Goal: Task Accomplishment & Management: Use online tool/utility

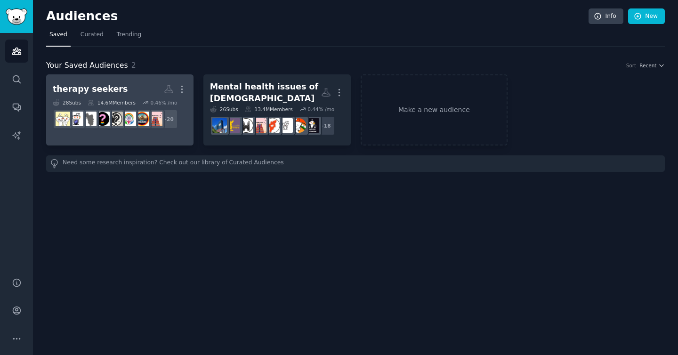
click at [96, 88] on div "therapy seekers" at bounding box center [90, 89] width 75 height 12
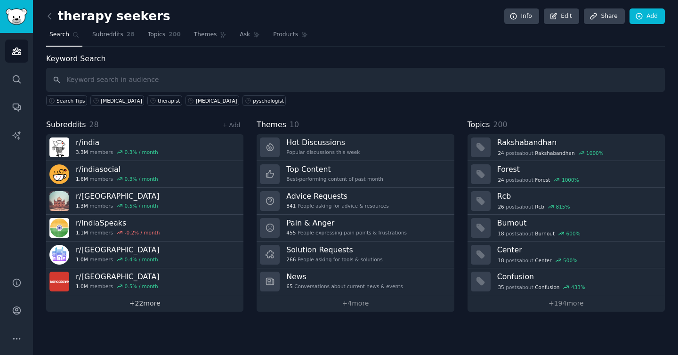
click at [146, 302] on link "+ 22 more" at bounding box center [144, 303] width 197 height 16
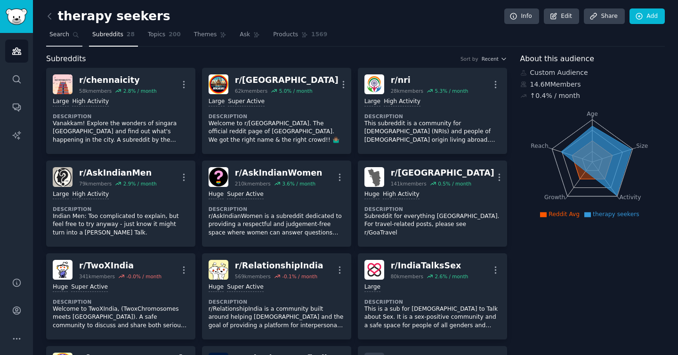
click at [72, 34] on icon at bounding box center [75, 35] width 7 height 7
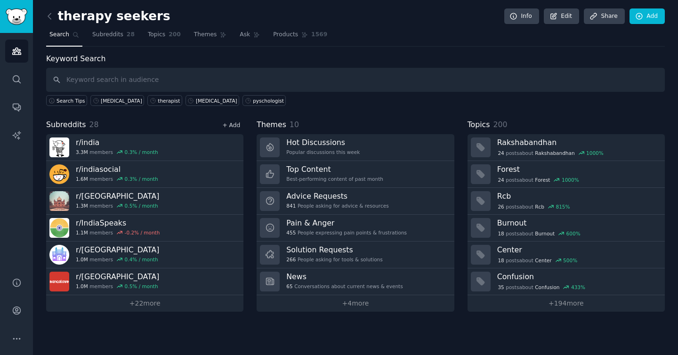
click at [238, 126] on link "+ Add" at bounding box center [231, 125] width 18 height 7
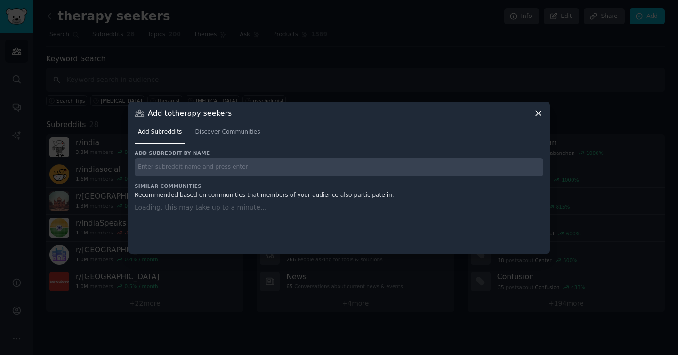
click at [201, 165] on input "text" at bounding box center [339, 167] width 408 height 18
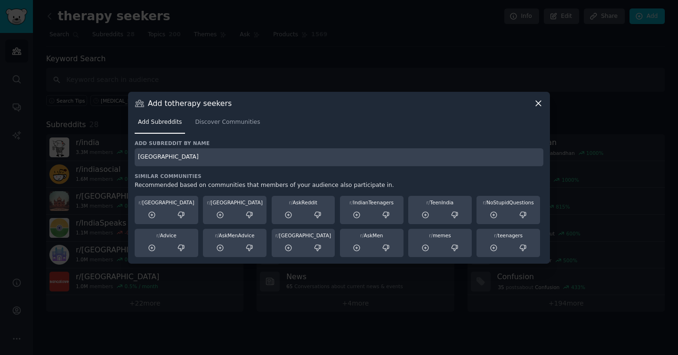
type input "[GEOGRAPHIC_DATA]"
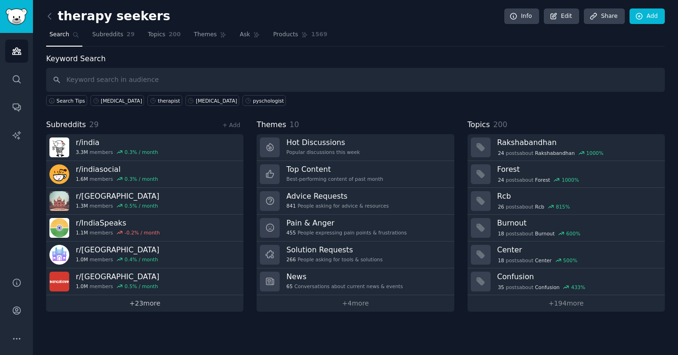
click at [132, 303] on link "+ 23 more" at bounding box center [144, 303] width 197 height 16
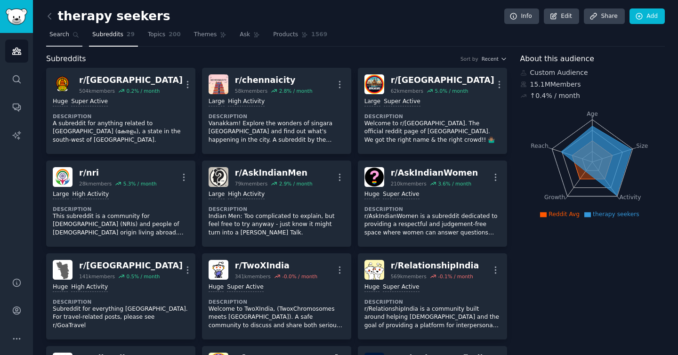
click at [64, 38] on span "Search" at bounding box center [59, 35] width 20 height 8
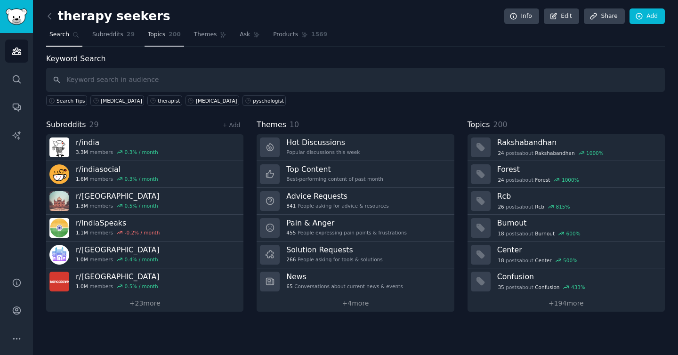
click at [165, 35] on link "Topics 200" at bounding box center [164, 36] width 40 height 19
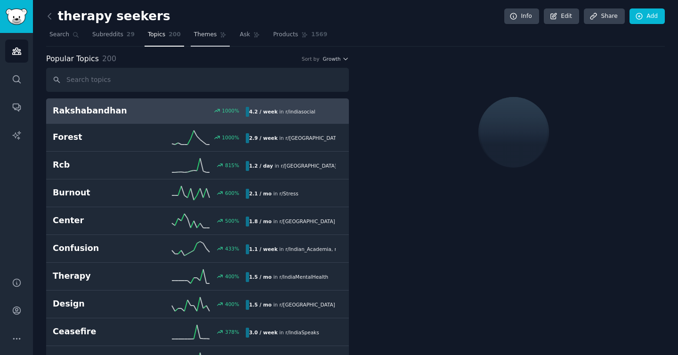
click at [203, 34] on span "Themes" at bounding box center [205, 35] width 23 height 8
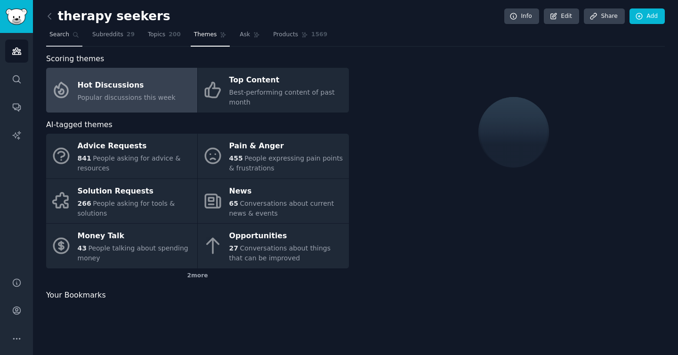
click at [69, 34] on link "Search" at bounding box center [64, 36] width 36 height 19
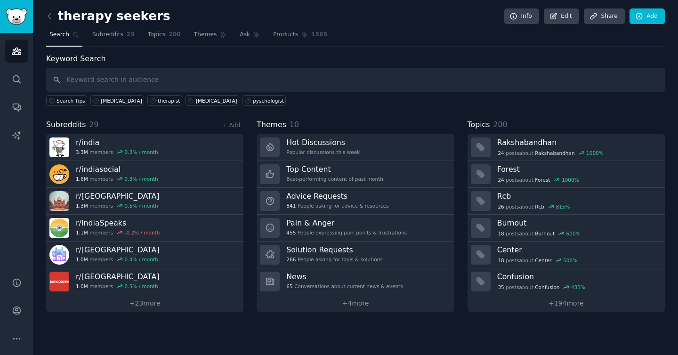
click at [230, 120] on div "+ Add" at bounding box center [231, 125] width 24 height 10
click at [231, 125] on link "+ Add" at bounding box center [231, 125] width 18 height 7
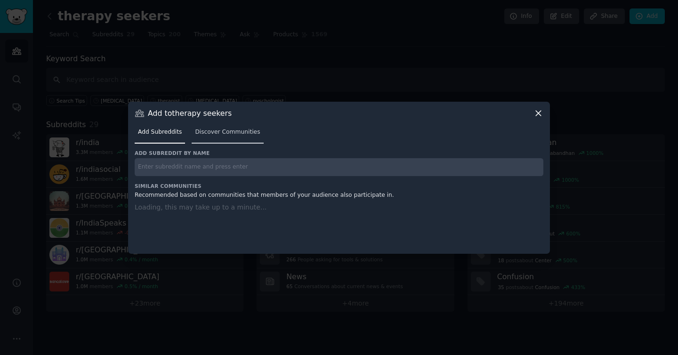
click at [214, 131] on span "Discover Communities" at bounding box center [227, 132] width 65 height 8
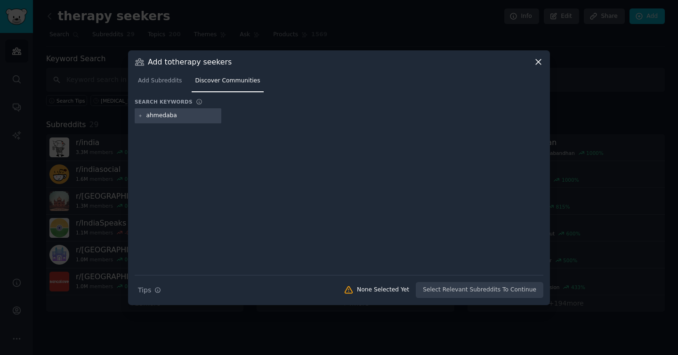
type input "[GEOGRAPHIC_DATA]"
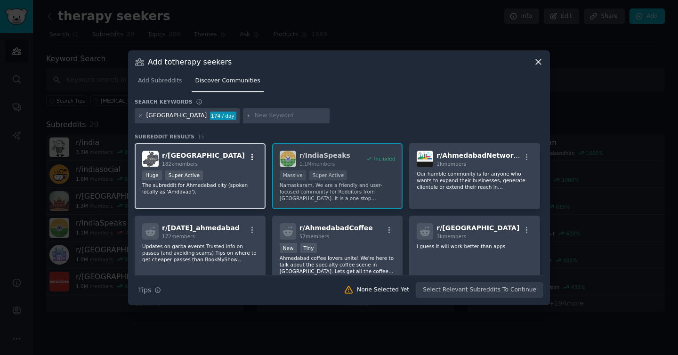
click at [250, 159] on icon "button" at bounding box center [252, 157] width 8 height 8
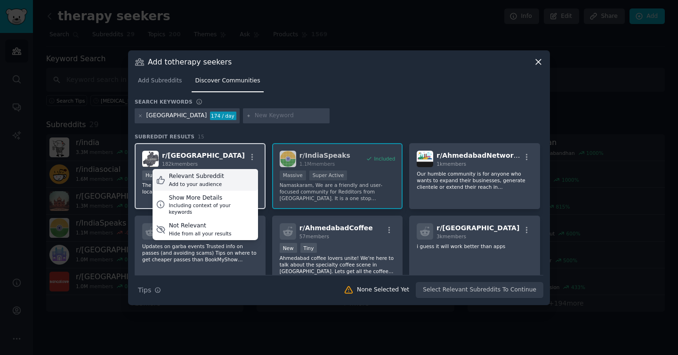
click at [239, 172] on div "Relevant Subreddit Add to your audience" at bounding box center [204, 180] width 105 height 22
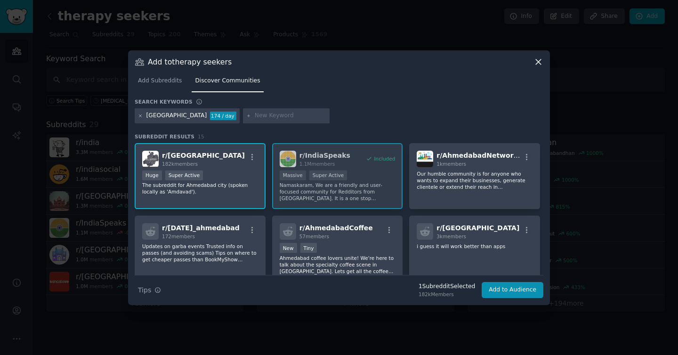
click at [142, 115] on icon at bounding box center [140, 115] width 5 height 5
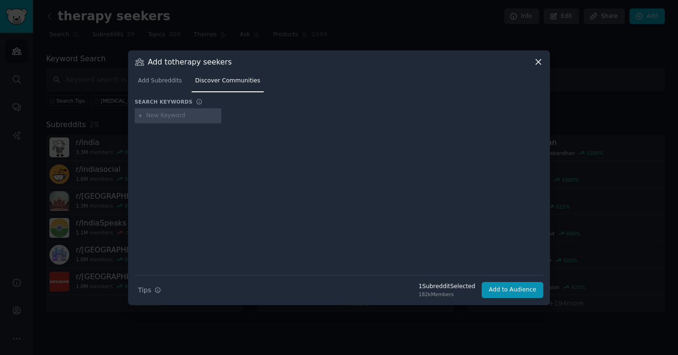
click at [155, 117] on input "text" at bounding box center [182, 116] width 72 height 8
type input "bhopal"
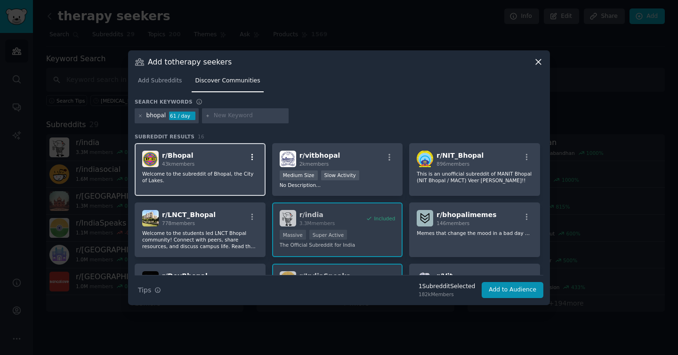
click at [254, 157] on icon "button" at bounding box center [252, 157] width 8 height 8
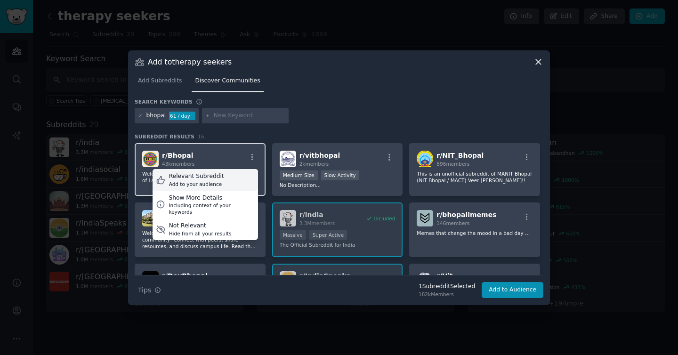
click at [240, 175] on div "Relevant Subreddit Add to your audience" at bounding box center [204, 180] width 105 height 22
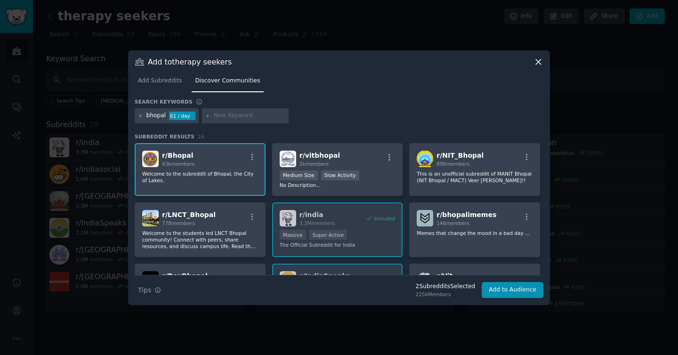
click at [142, 115] on icon at bounding box center [140, 115] width 5 height 5
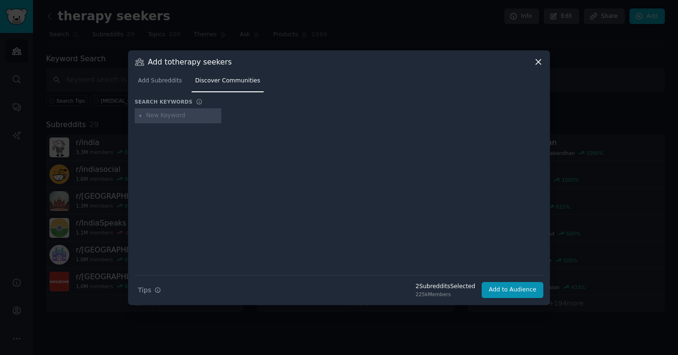
click at [152, 116] on input "text" at bounding box center [182, 116] width 72 height 8
type input "[GEOGRAPHIC_DATA]"
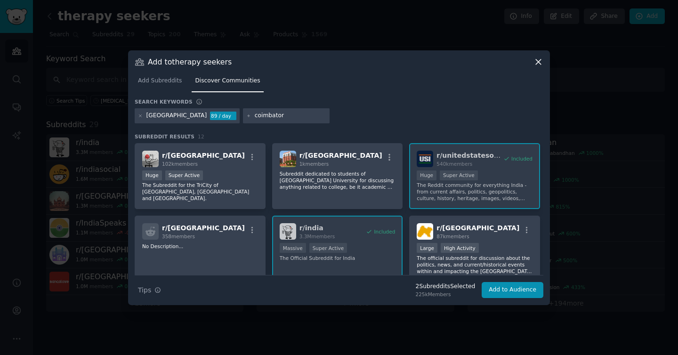
type input "coimbatore"
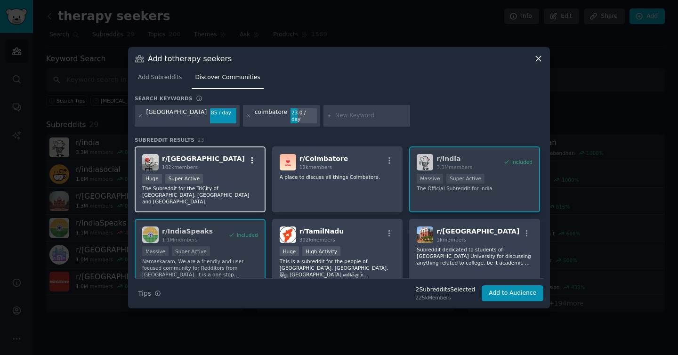
click at [251, 159] on icon "button" at bounding box center [252, 160] width 8 height 8
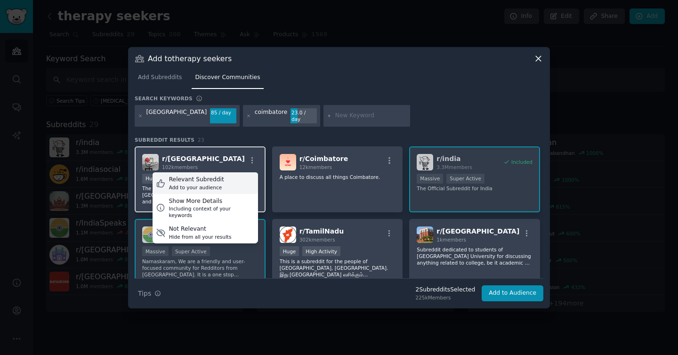
click at [237, 179] on div "Relevant Subreddit Add to your audience" at bounding box center [204, 183] width 105 height 22
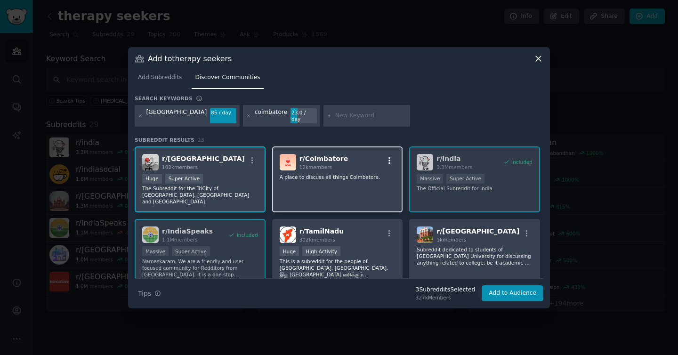
click at [389, 158] on icon "button" at bounding box center [389, 160] width 8 height 8
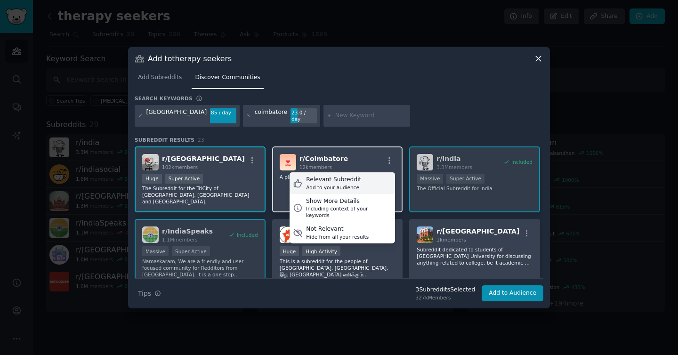
click at [376, 180] on div "Relevant Subreddit Add to your audience" at bounding box center [341, 183] width 105 height 22
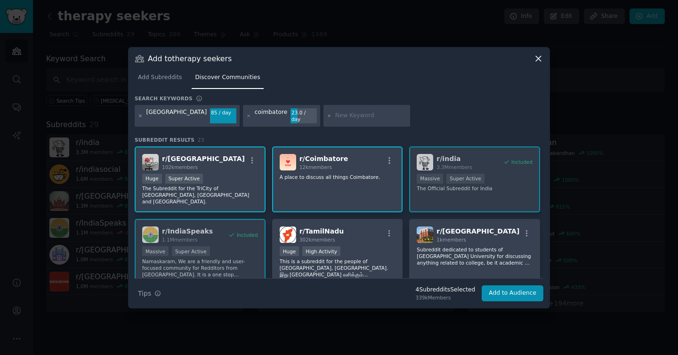
click at [140, 117] on icon at bounding box center [140, 115] width 5 height 5
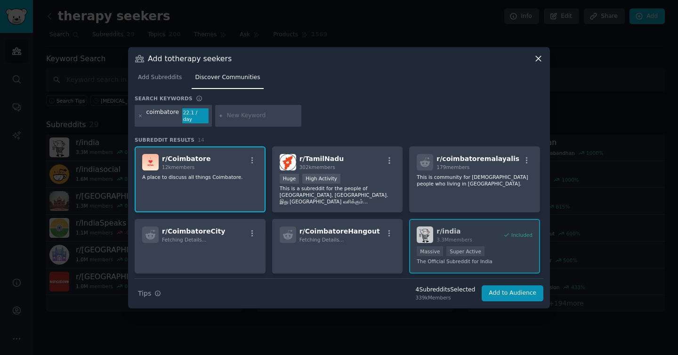
click at [140, 117] on icon at bounding box center [140, 115] width 5 height 5
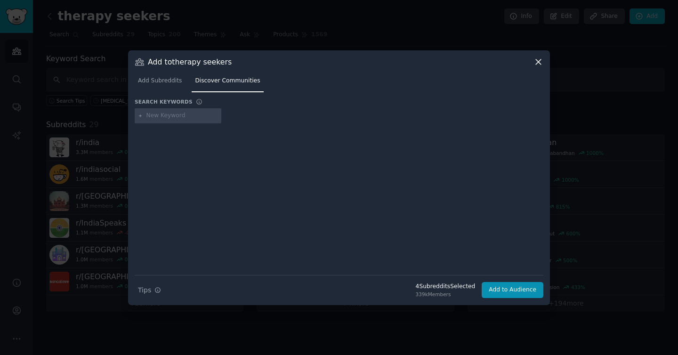
click at [161, 116] on input "text" at bounding box center [182, 116] width 72 height 8
type input "dehradun"
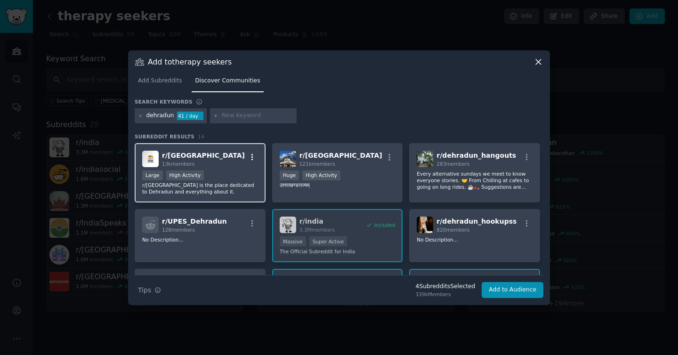
click at [251, 157] on icon "button" at bounding box center [252, 157] width 2 height 7
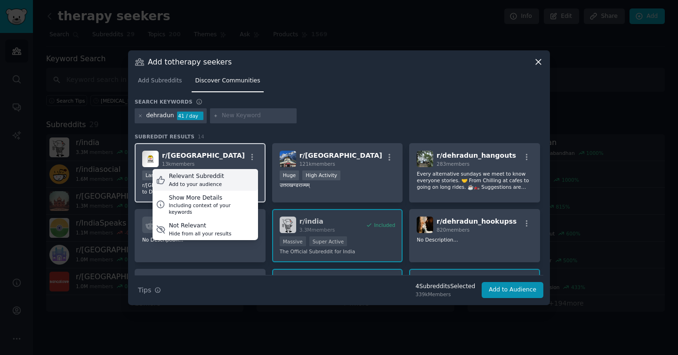
click at [228, 175] on div "Relevant Subreddit Add to your audience" at bounding box center [204, 180] width 105 height 22
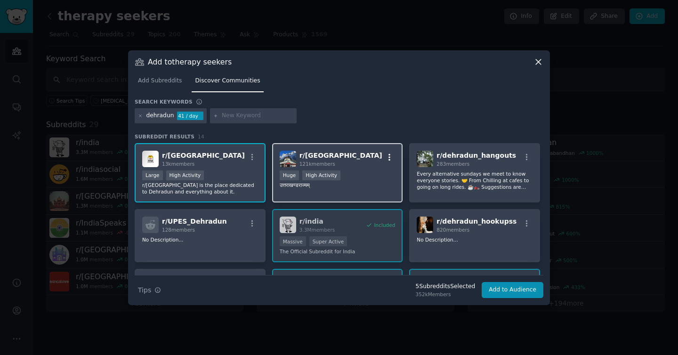
click at [388, 158] on icon "button" at bounding box center [389, 157] width 8 height 8
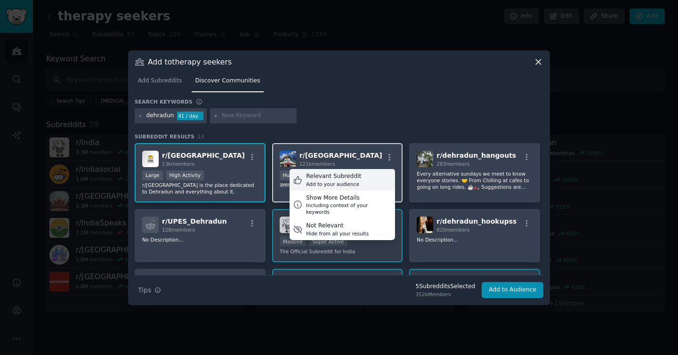
click at [374, 179] on div "Relevant Subreddit Add to your audience" at bounding box center [341, 180] width 105 height 22
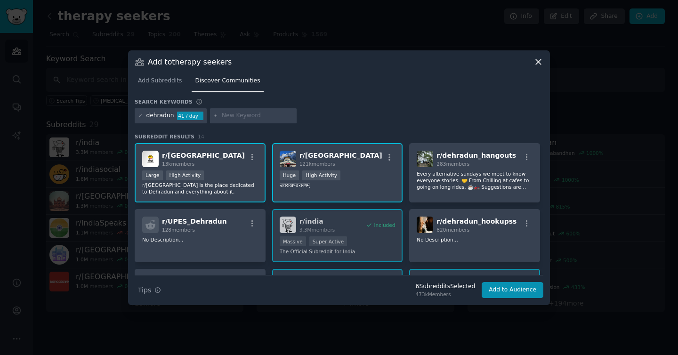
click at [160, 119] on div "dehradun" at bounding box center [160, 116] width 28 height 8
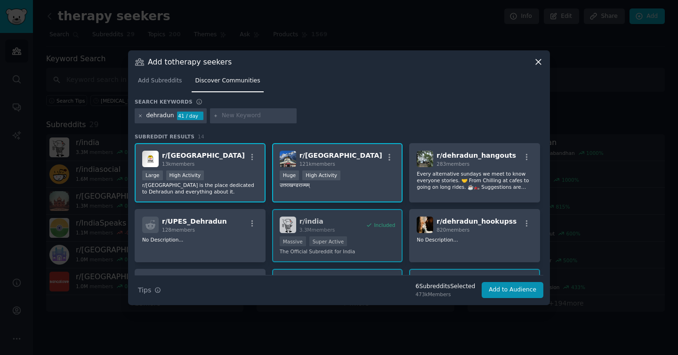
click at [140, 116] on icon at bounding box center [140, 115] width 5 height 5
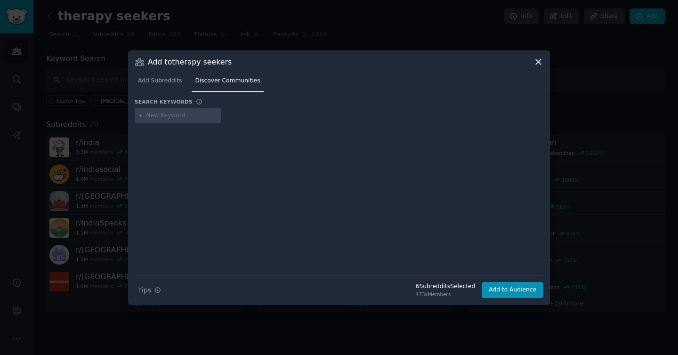
click at [157, 117] on input "text" at bounding box center [182, 116] width 72 height 8
type input "indore"
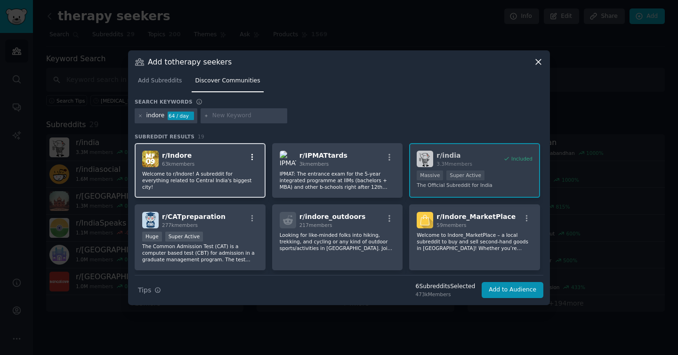
click at [249, 156] on icon "button" at bounding box center [252, 157] width 8 height 8
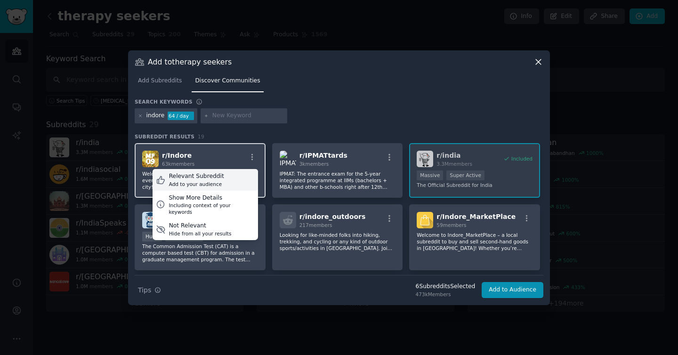
click at [232, 178] on div "Relevant Subreddit Add to your audience" at bounding box center [204, 180] width 105 height 22
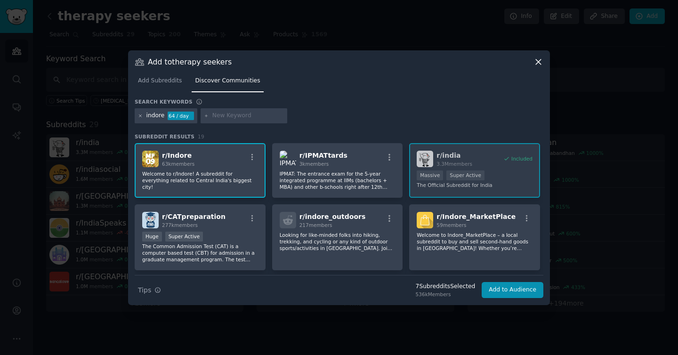
click at [143, 115] on icon at bounding box center [140, 115] width 5 height 5
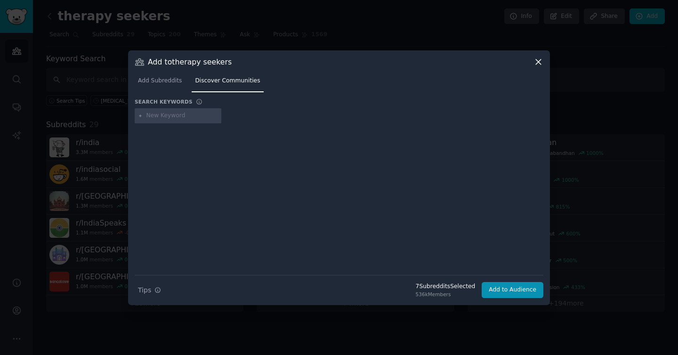
click at [155, 115] on input "text" at bounding box center [182, 116] width 72 height 8
type input "h"
type input "jamshed"
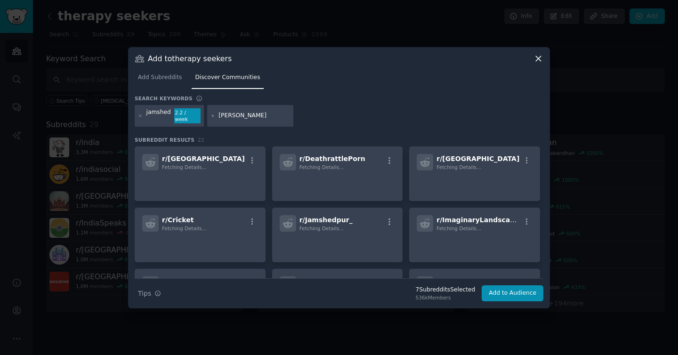
type input "kochi"
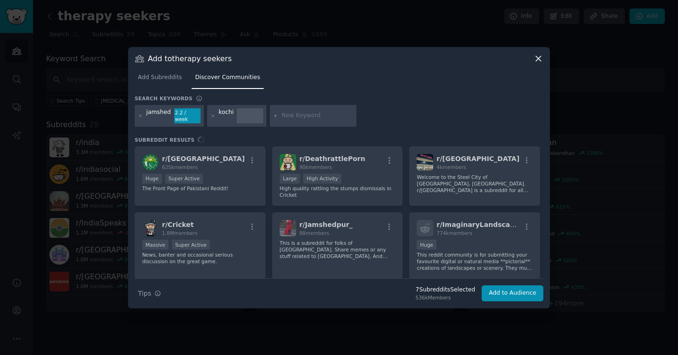
click at [526, 157] on div "r/ pakistan 625k members Huge Super Active The Front Page of Pakistani Reddit! …" at bounding box center [339, 212] width 408 height 132
click at [524, 158] on div "r/ pakistan 625k members Huge Super Active The Front Page of Pakistani Reddit! …" at bounding box center [339, 212] width 408 height 132
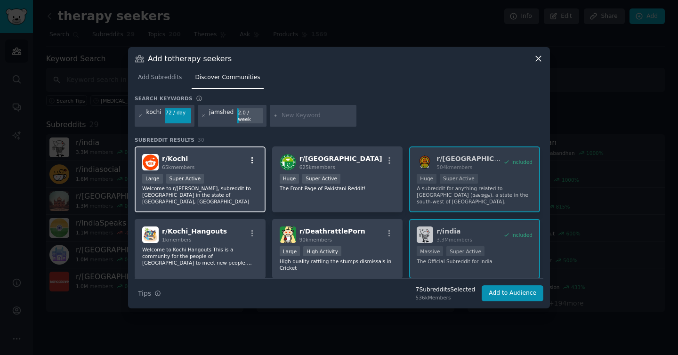
click at [251, 158] on icon "button" at bounding box center [252, 160] width 8 height 8
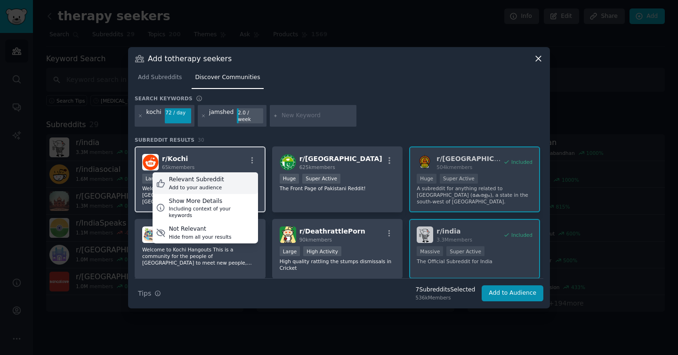
click at [229, 173] on div "Relevant Subreddit Add to your audience" at bounding box center [204, 183] width 105 height 22
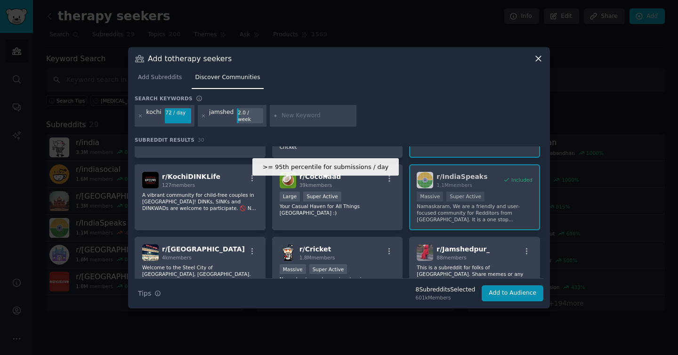
scroll to position [125, 0]
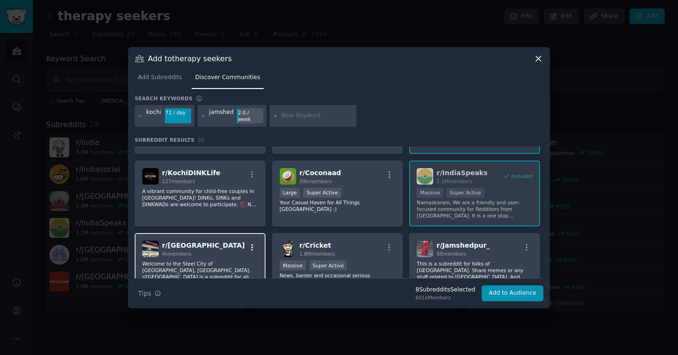
click at [252, 243] on icon "button" at bounding box center [252, 247] width 8 height 8
click at [229, 259] on div "Relevant Subreddit Add to your audience" at bounding box center [204, 270] width 105 height 22
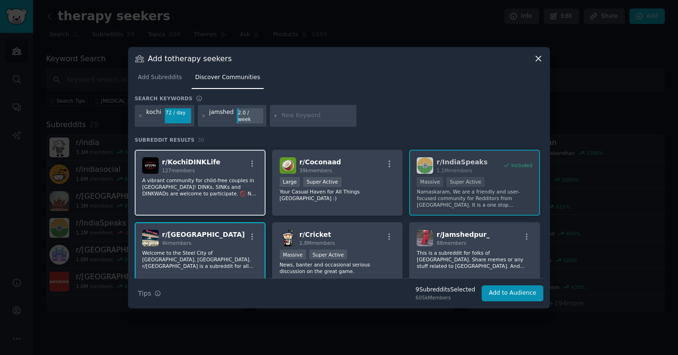
scroll to position [137, 0]
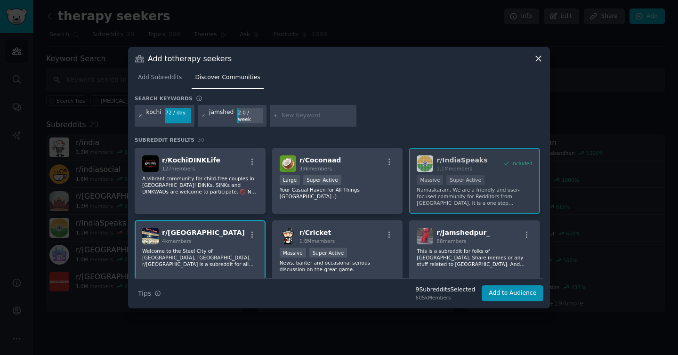
click at [139, 115] on icon at bounding box center [140, 115] width 5 height 5
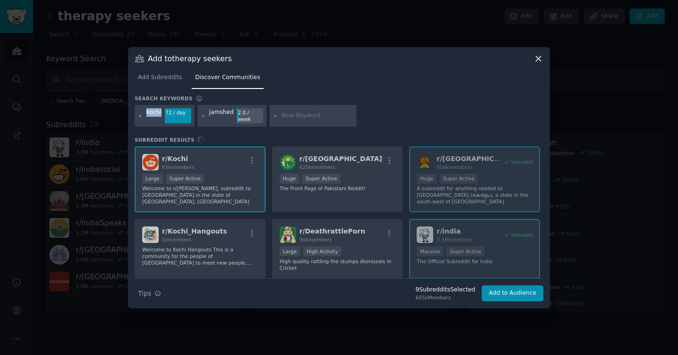
click at [139, 115] on icon at bounding box center [140, 115] width 5 height 5
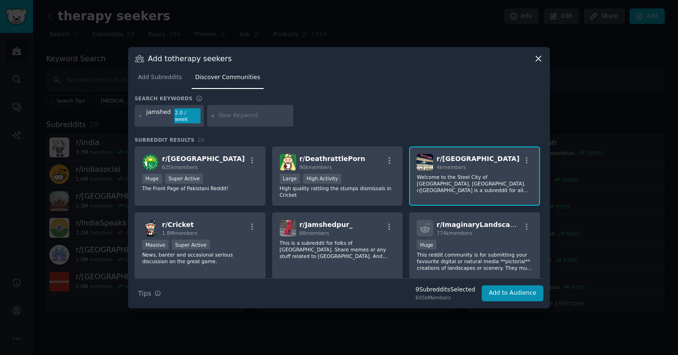
click at [139, 115] on icon at bounding box center [140, 115] width 5 height 5
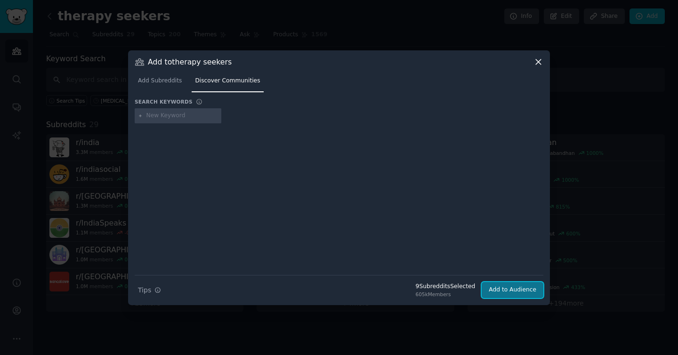
click at [514, 287] on button "Add to Audience" at bounding box center [512, 290] width 62 height 16
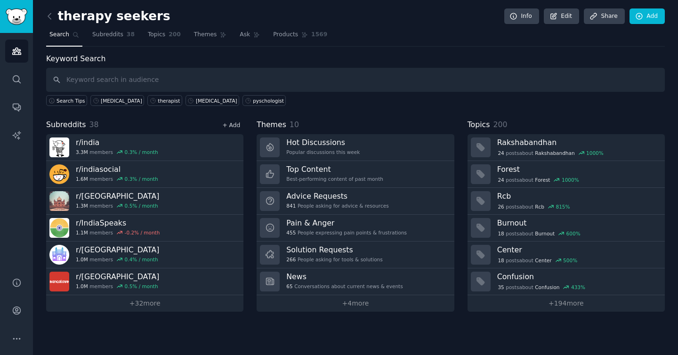
click at [237, 125] on link "+ Add" at bounding box center [231, 125] width 18 height 7
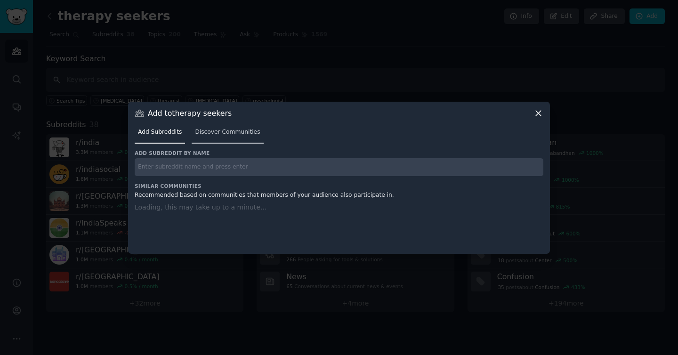
click at [225, 135] on span "Discover Communities" at bounding box center [227, 132] width 65 height 8
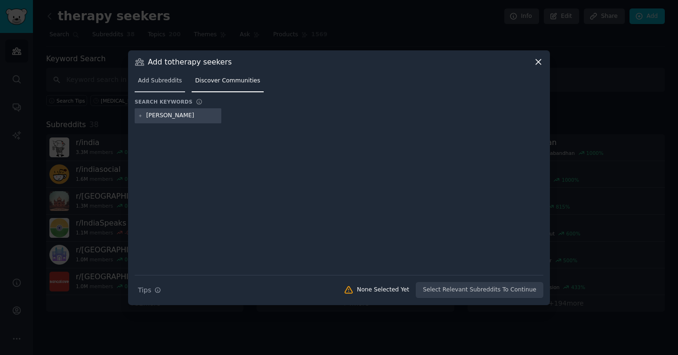
type input "kochi"
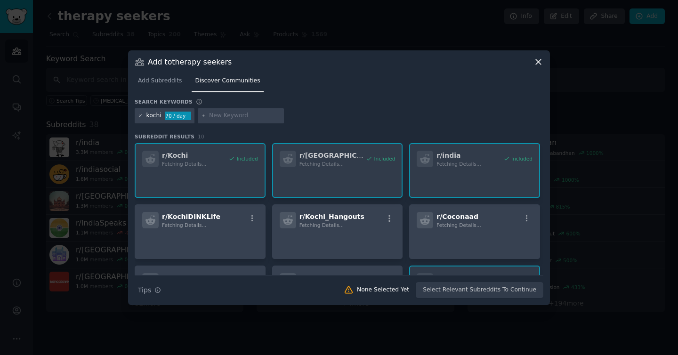
click at [143, 117] on icon at bounding box center [140, 115] width 5 height 5
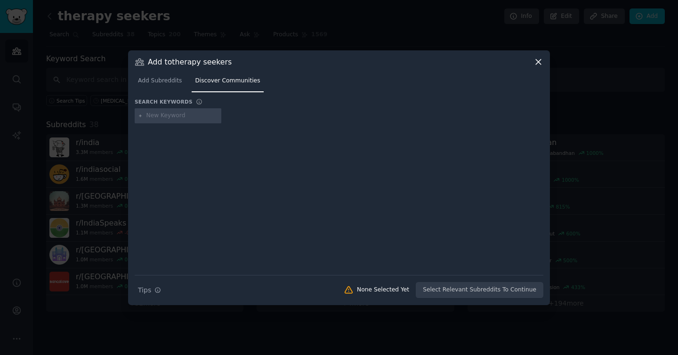
click at [151, 117] on input "text" at bounding box center [182, 116] width 72 height 8
type input "lucknow"
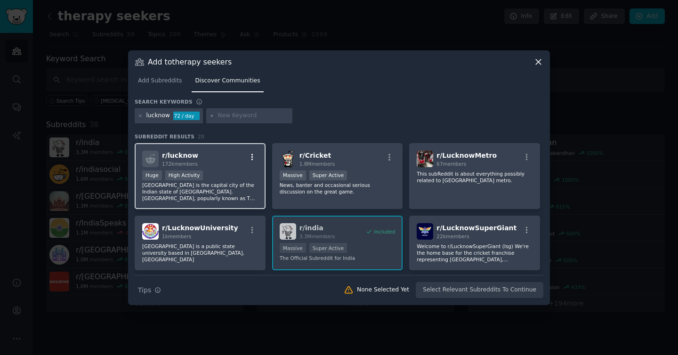
click at [254, 158] on icon "button" at bounding box center [252, 157] width 8 height 8
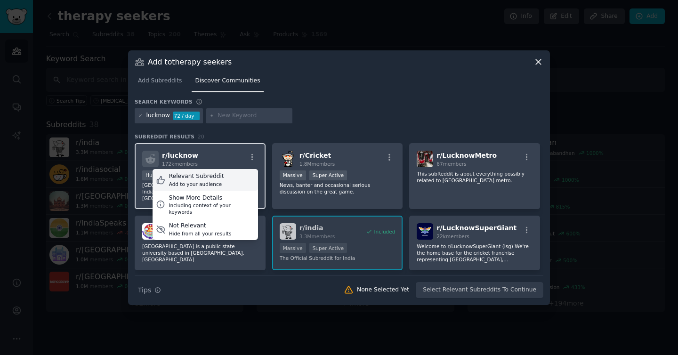
click at [244, 179] on div "Relevant Subreddit Add to your audience" at bounding box center [204, 180] width 105 height 22
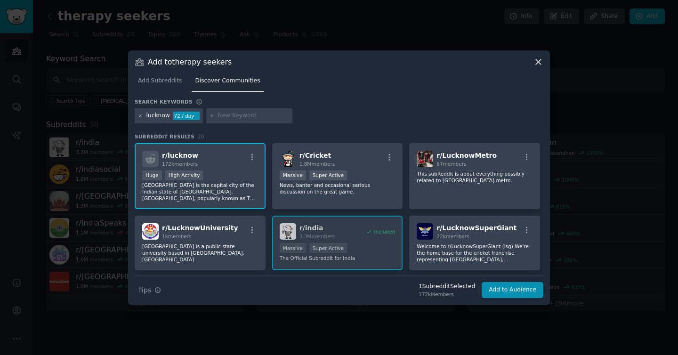
click at [141, 114] on icon at bounding box center [140, 115] width 5 height 5
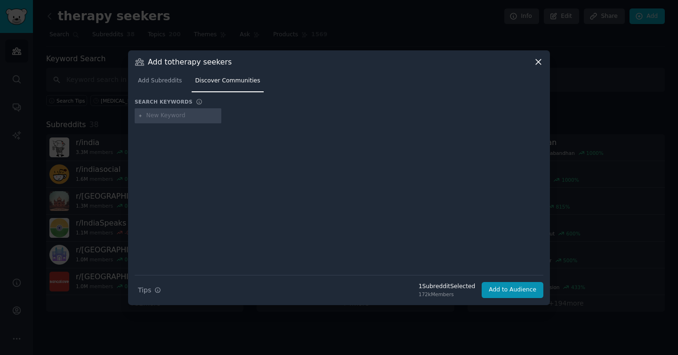
click at [156, 115] on input "text" at bounding box center [182, 116] width 72 height 8
type input "nagpur"
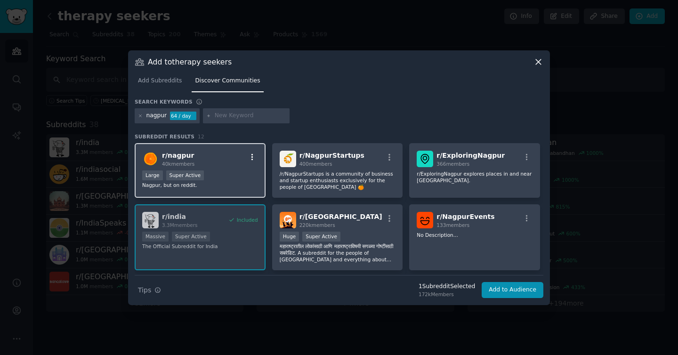
click at [252, 155] on icon "button" at bounding box center [252, 157] width 8 height 8
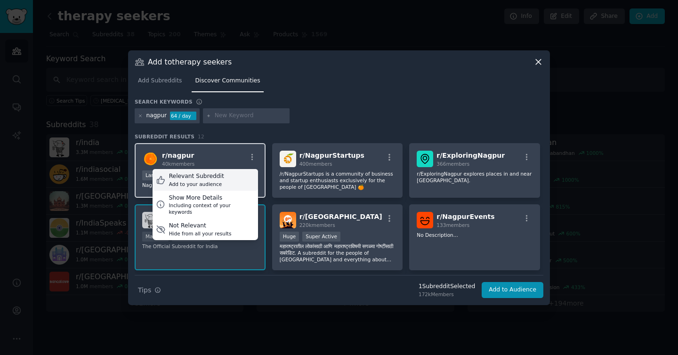
click at [217, 181] on div "Add to your audience" at bounding box center [196, 184] width 55 height 7
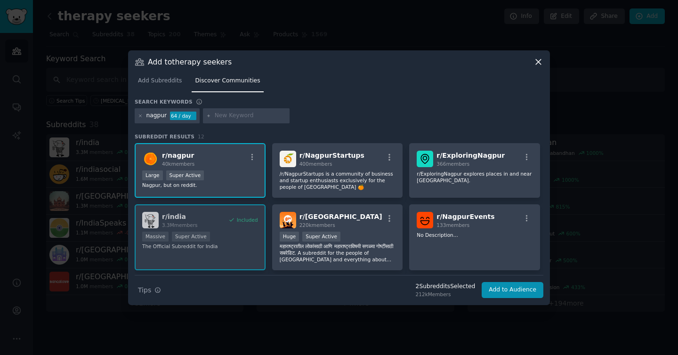
click at [157, 117] on div "nagpur" at bounding box center [156, 116] width 21 height 8
click at [142, 117] on icon at bounding box center [140, 115] width 5 height 5
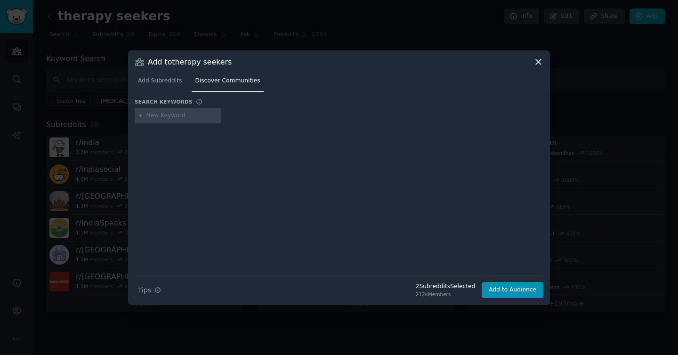
click at [158, 117] on input "text" at bounding box center [182, 116] width 72 height 8
type input "surat"
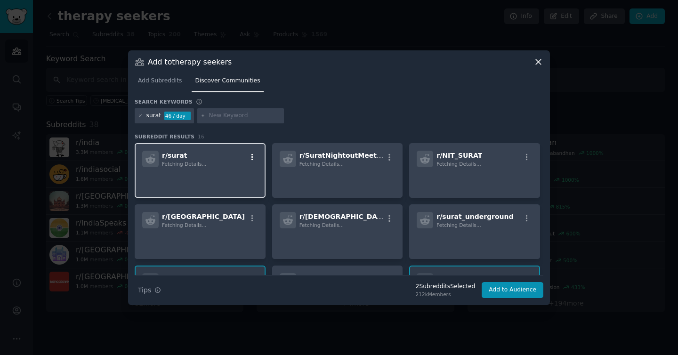
click at [249, 157] on icon "button" at bounding box center [252, 157] width 8 height 8
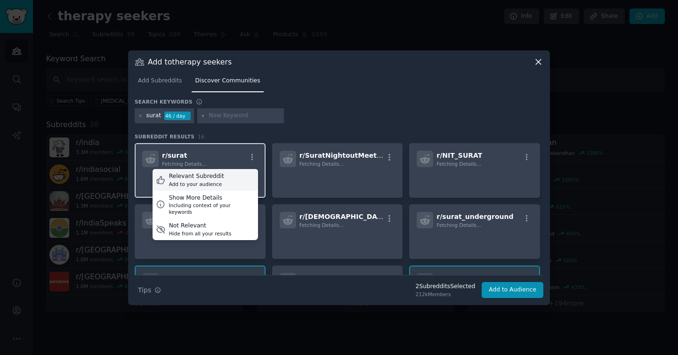
click at [224, 177] on div "Relevant Subreddit Add to your audience" at bounding box center [204, 180] width 105 height 22
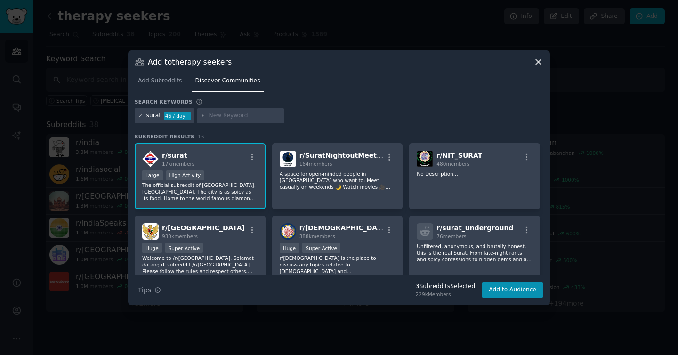
click at [139, 116] on icon at bounding box center [140, 115] width 2 height 2
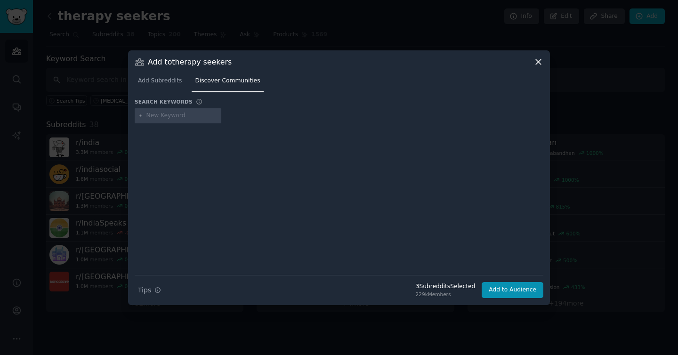
click at [160, 116] on input "text" at bounding box center [182, 116] width 72 height 8
type input "vijaywada"
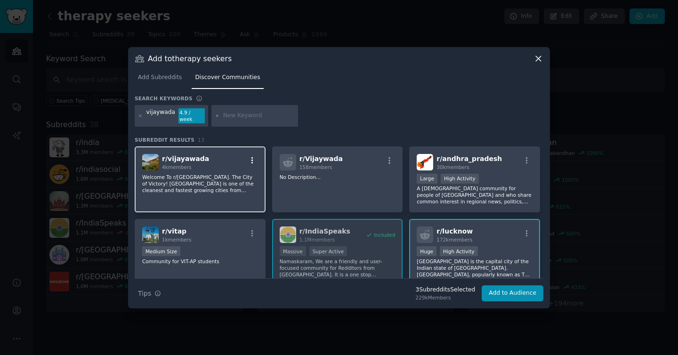
click at [251, 157] on icon "button" at bounding box center [252, 160] width 2 height 7
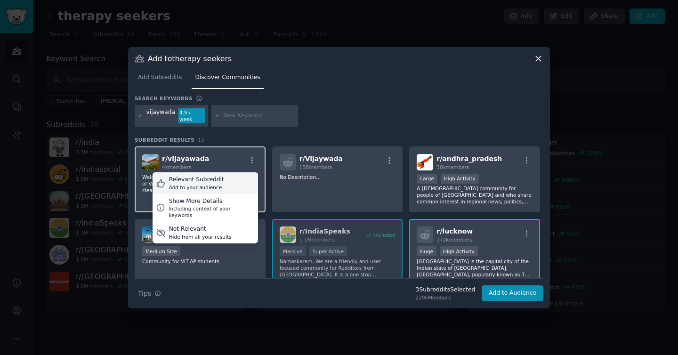
click at [231, 176] on div "Relevant Subreddit Add to your audience" at bounding box center [204, 183] width 105 height 22
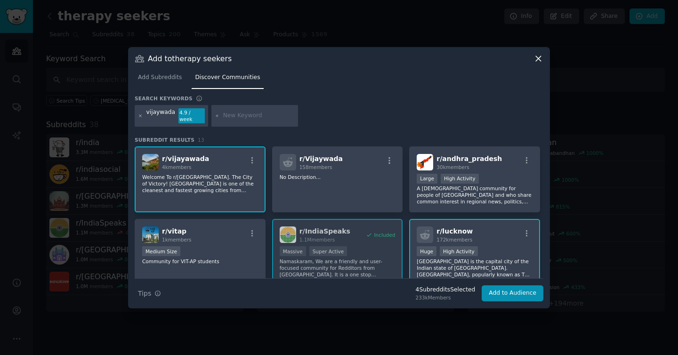
click at [139, 114] on icon at bounding box center [140, 115] width 2 height 2
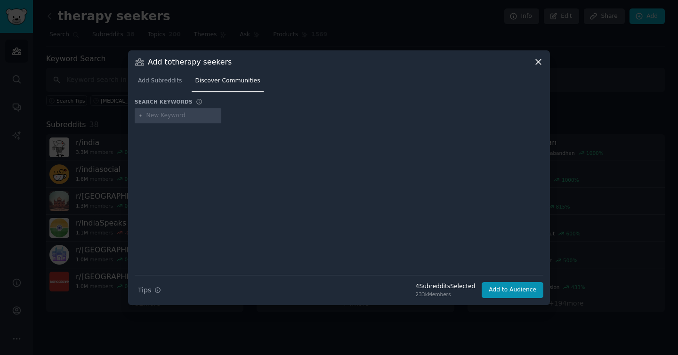
click at [152, 115] on input "text" at bounding box center [182, 116] width 72 height 8
type input "goa"
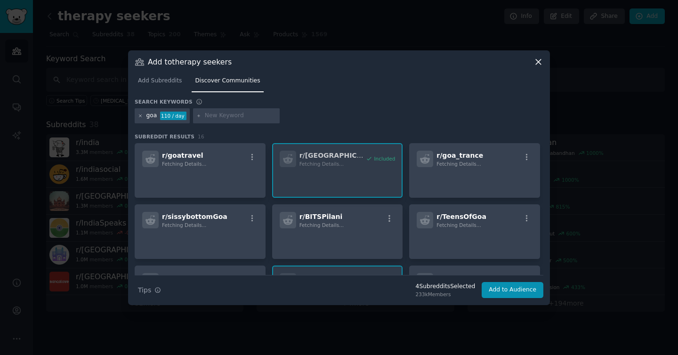
click at [141, 115] on icon at bounding box center [140, 115] width 5 height 5
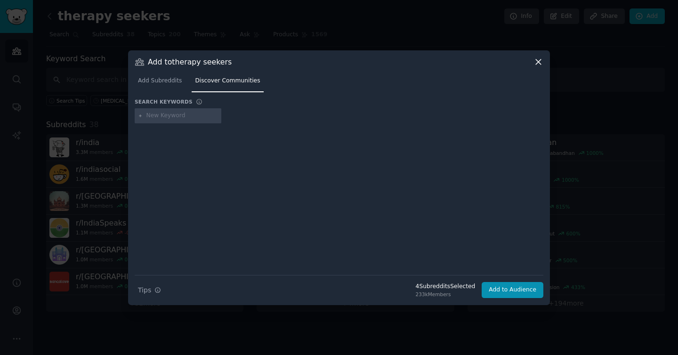
click at [155, 115] on input "text" at bounding box center [182, 116] width 72 height 8
type input "[GEOGRAPHIC_DATA]"
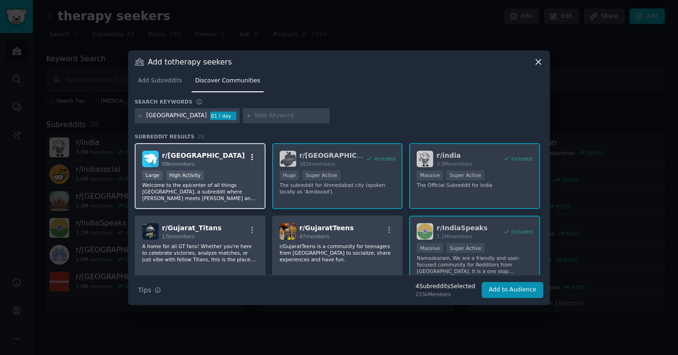
click at [250, 158] on icon "button" at bounding box center [252, 157] width 8 height 8
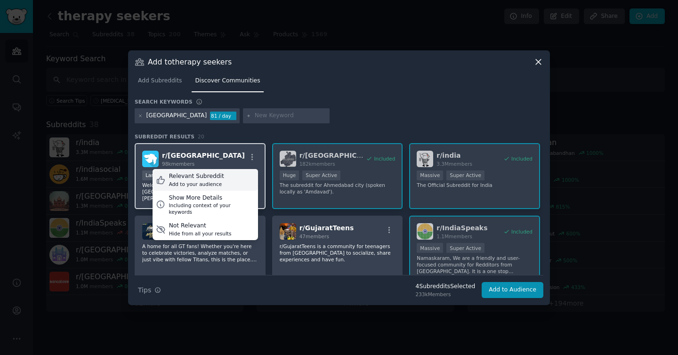
click at [233, 178] on div "Relevant Subreddit Add to your audience" at bounding box center [204, 180] width 105 height 22
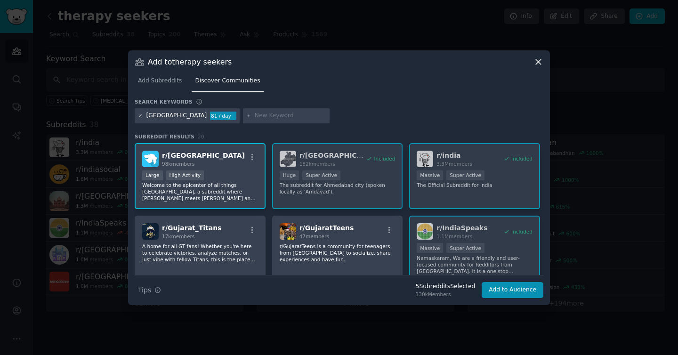
click at [140, 116] on icon at bounding box center [140, 115] width 5 height 5
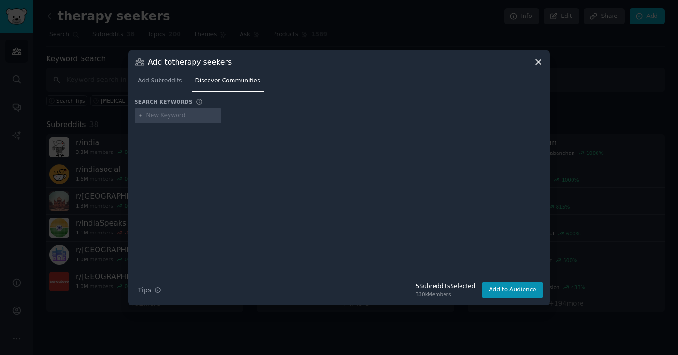
click at [161, 116] on input "text" at bounding box center [182, 116] width 72 height 8
type input "[GEOGRAPHIC_DATA]"
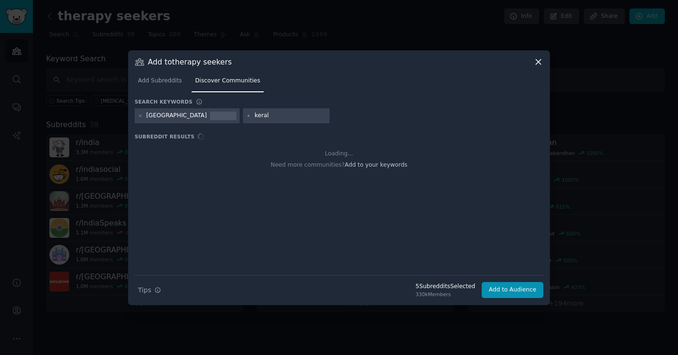
type input "[GEOGRAPHIC_DATA]"
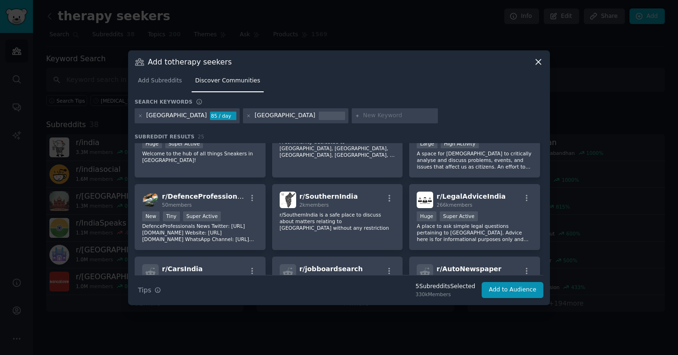
scroll to position [315, 0]
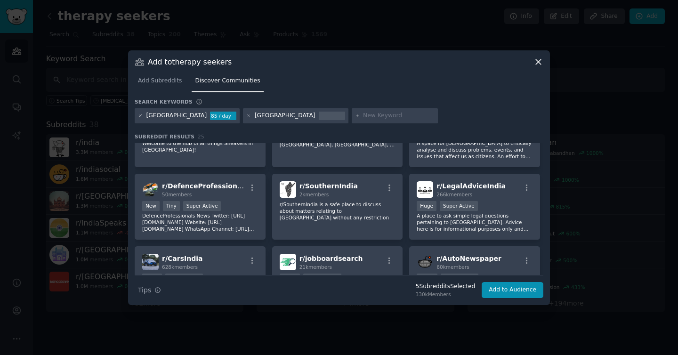
click at [140, 116] on icon at bounding box center [140, 115] width 5 height 5
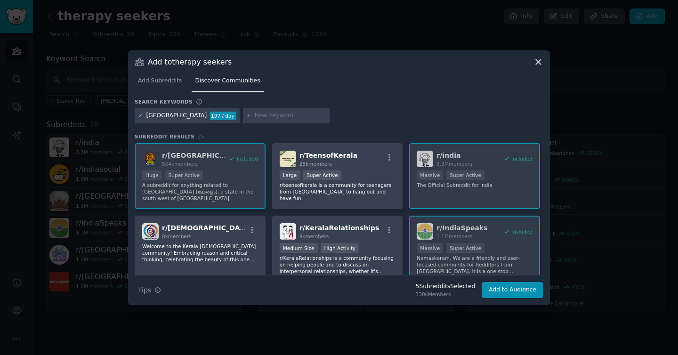
click at [141, 116] on icon at bounding box center [140, 115] width 5 height 5
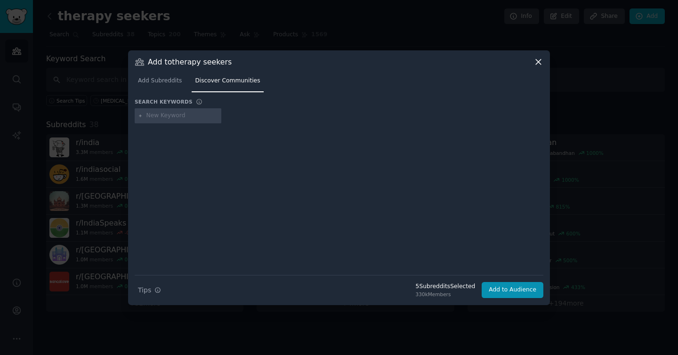
click at [162, 116] on input "text" at bounding box center [182, 116] width 72 height 8
type input "[GEOGRAPHIC_DATA]"
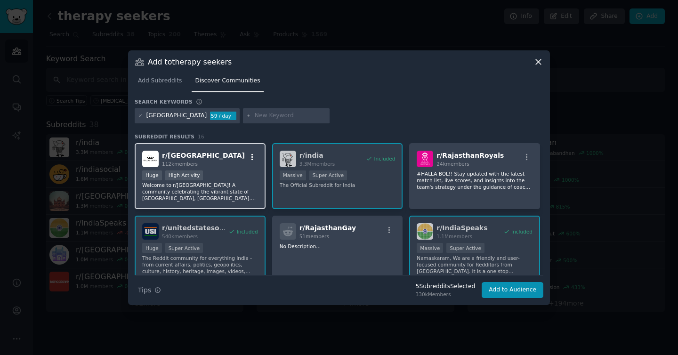
click at [251, 157] on icon "button" at bounding box center [252, 157] width 2 height 7
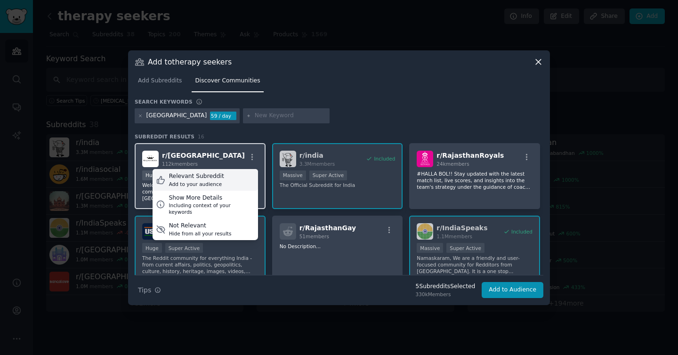
click at [225, 176] on div "Relevant Subreddit Add to your audience" at bounding box center [204, 180] width 105 height 22
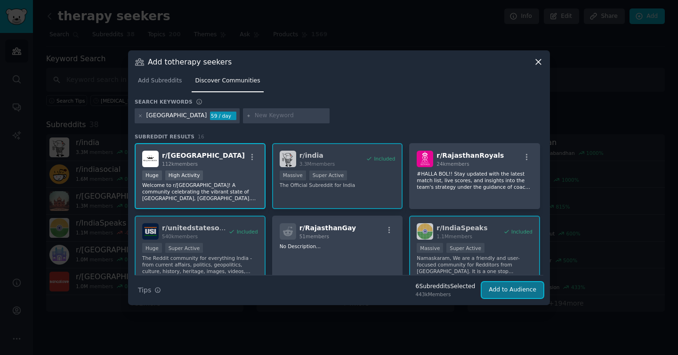
click at [491, 287] on button "Add to Audience" at bounding box center [512, 290] width 62 height 16
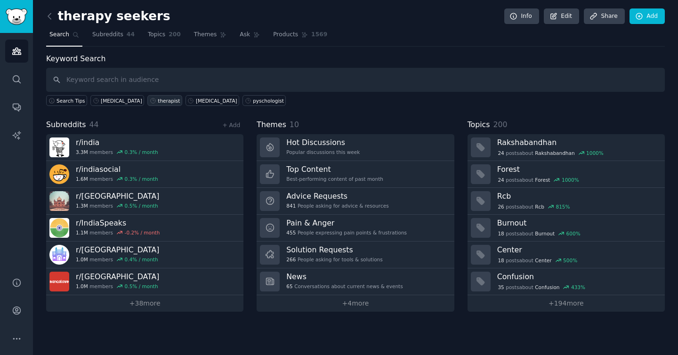
click at [158, 100] on div "therapist" at bounding box center [169, 100] width 22 height 7
